Goal: Browse casually

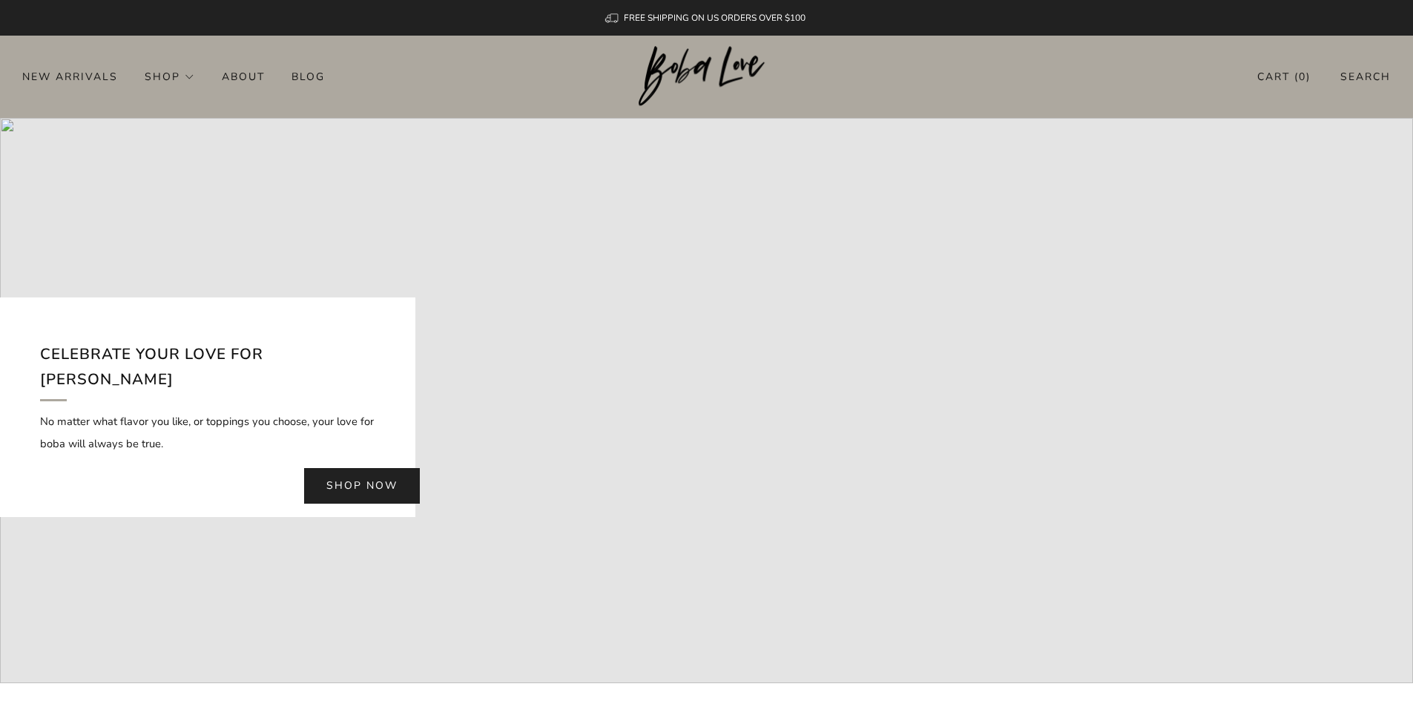
click at [204, 39] on header "0 New Arrivals Shop Apparel All Apparel Shirts Hoodies & Sweaters Bottoms" at bounding box center [706, 77] width 1413 height 82
click at [400, 478] on link "Shop now" at bounding box center [362, 486] width 116 height 36
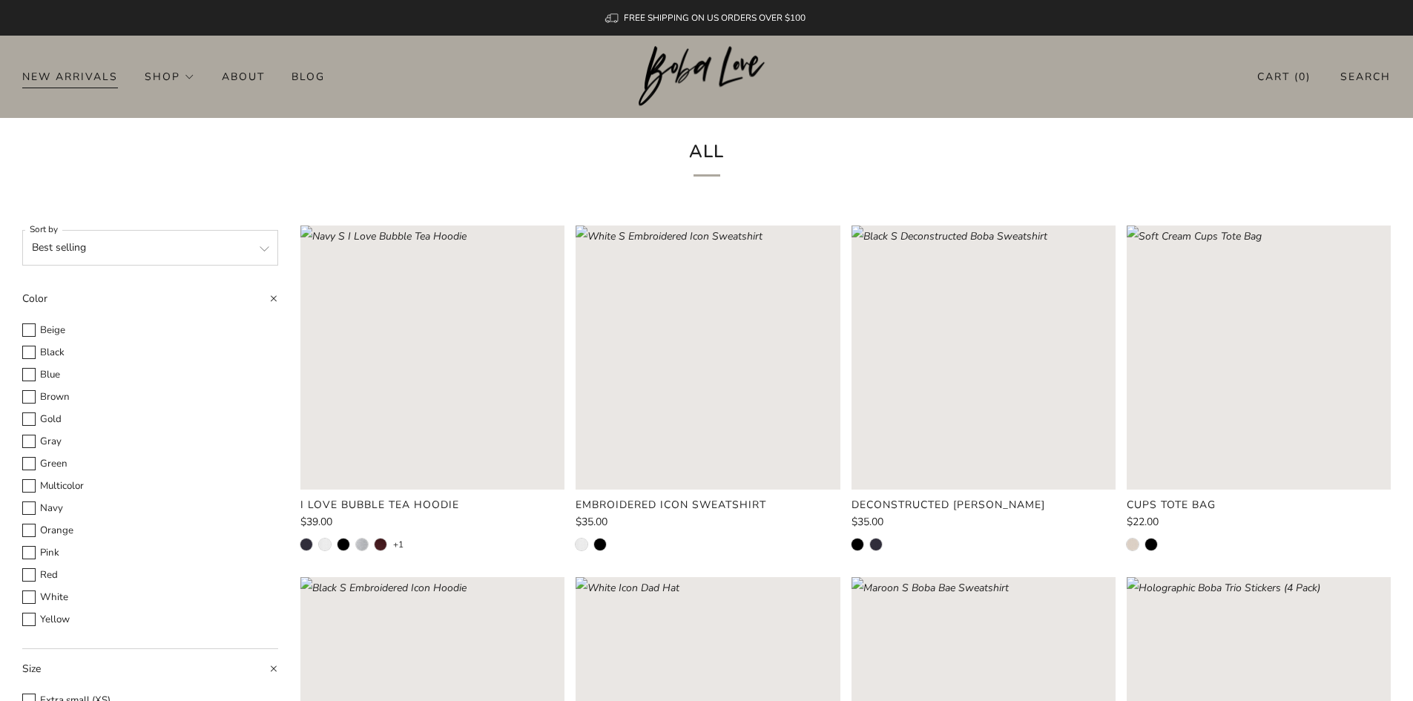
click at [76, 84] on link "New Arrivals" at bounding box center [70, 77] width 96 height 24
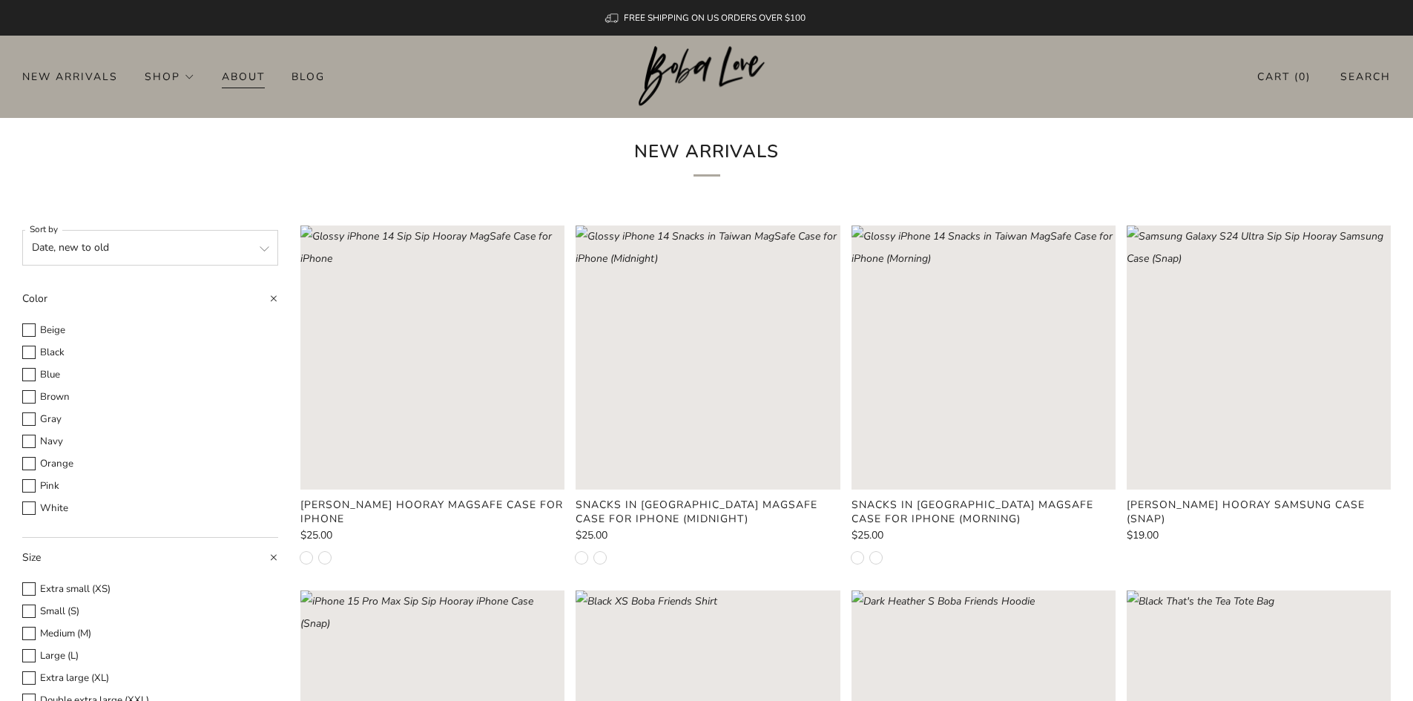
click at [257, 71] on link "About" at bounding box center [243, 77] width 43 height 24
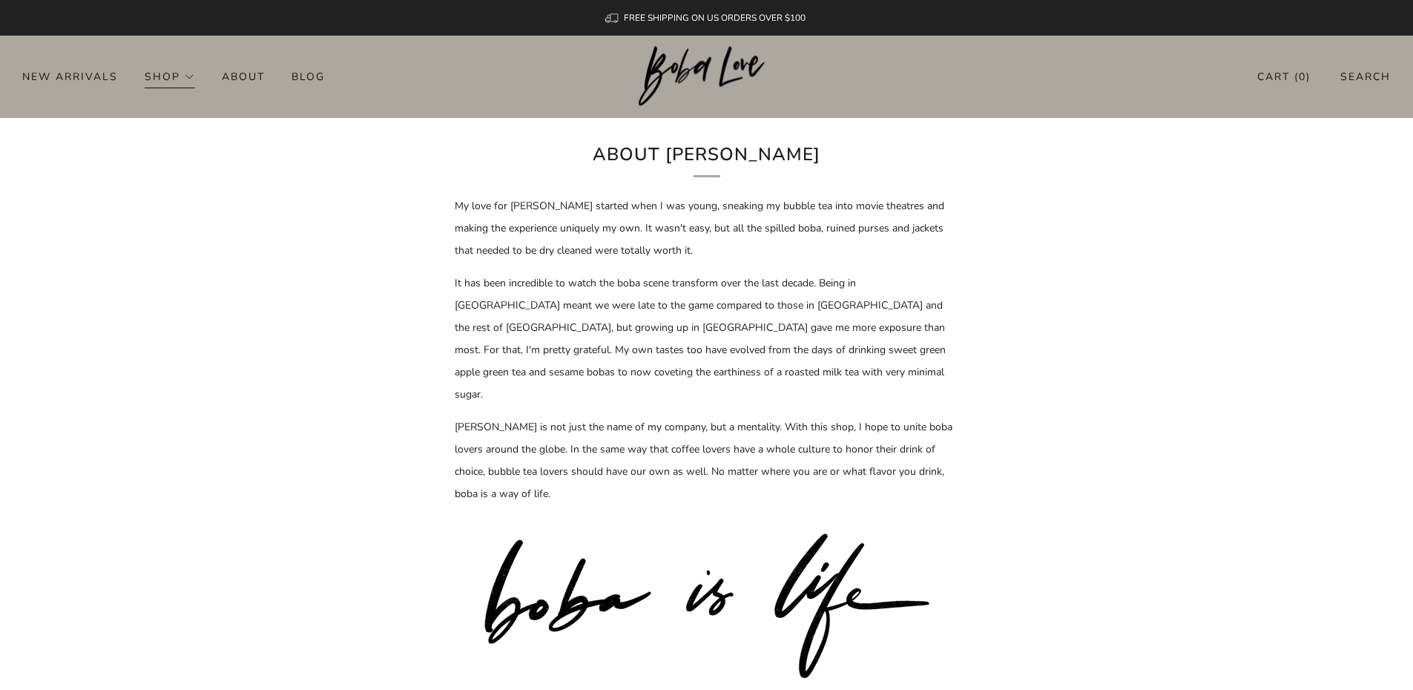
click at [175, 74] on link "Shop" at bounding box center [170, 77] width 50 height 24
